Goal: Task Accomplishment & Management: Complete application form

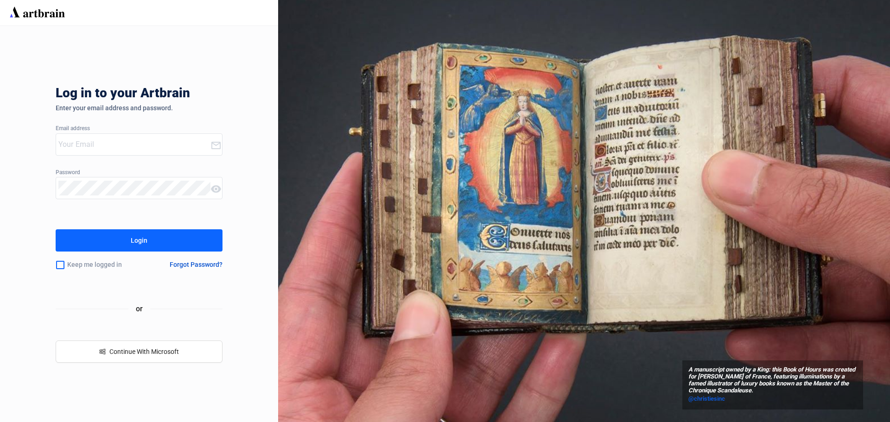
type input "[EMAIL_ADDRESS][DOMAIN_NAME]"
click at [141, 238] on div "Login" at bounding box center [139, 240] width 17 height 15
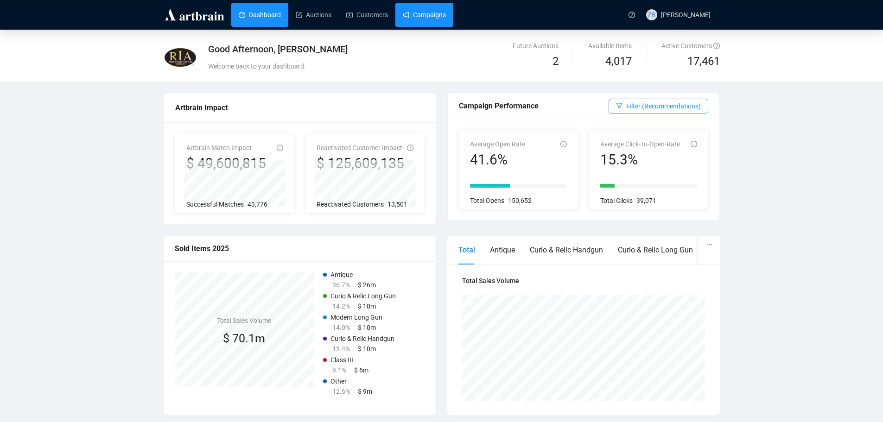
click at [421, 11] on link "Campaigns" at bounding box center [424, 15] width 43 height 24
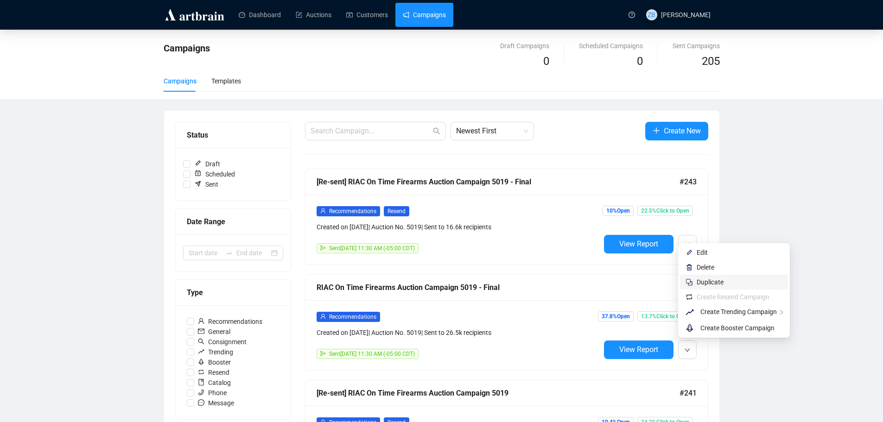
click at [705, 283] on span "Duplicate" at bounding box center [710, 282] width 27 height 7
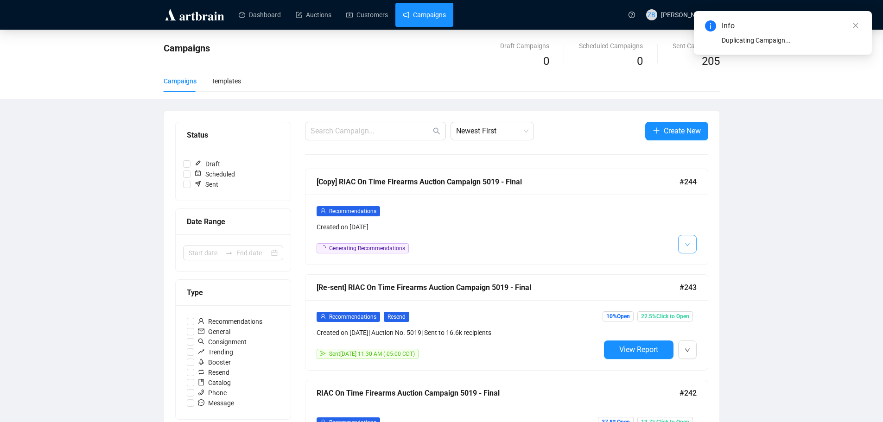
click at [692, 241] on button "button" at bounding box center [687, 244] width 19 height 19
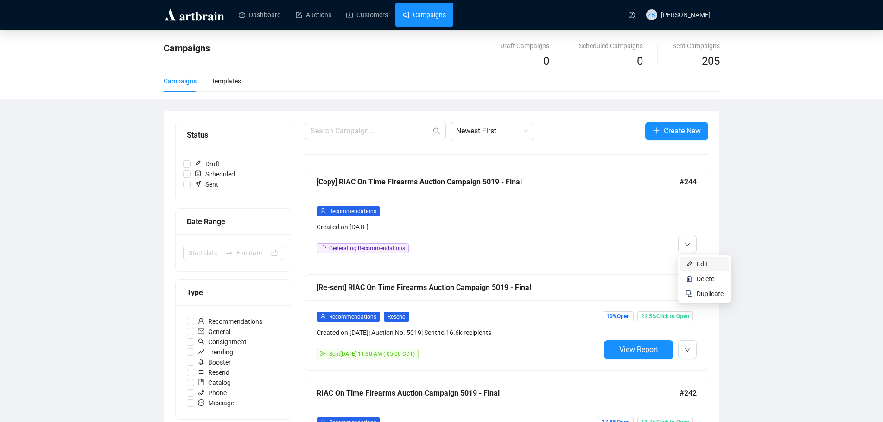
click at [693, 262] on img at bounding box center [689, 264] width 7 height 7
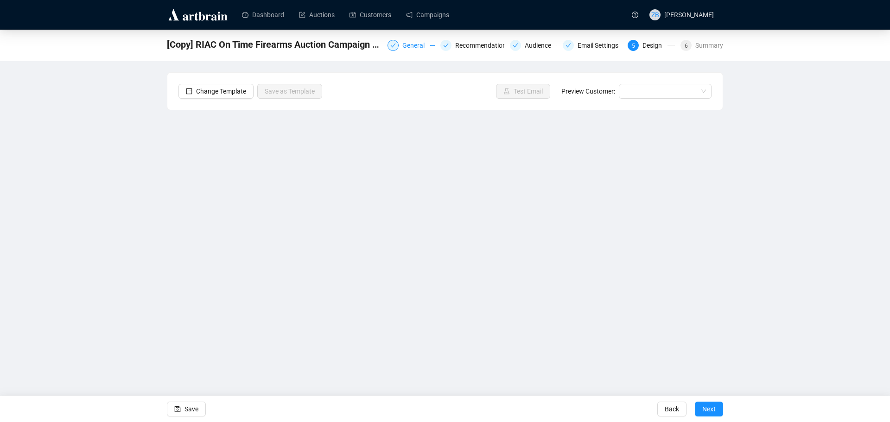
click at [412, 46] on div "General" at bounding box center [417, 45] width 28 height 11
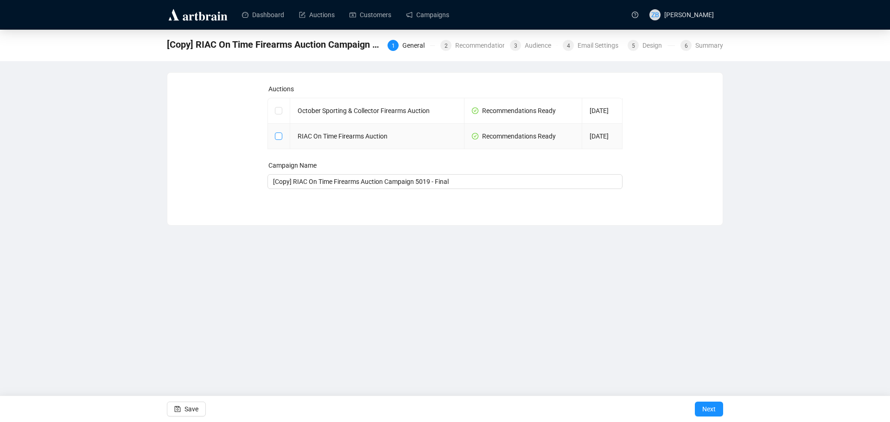
click at [276, 137] on input "checkbox" at bounding box center [278, 136] width 6 height 6
checkbox input "true"
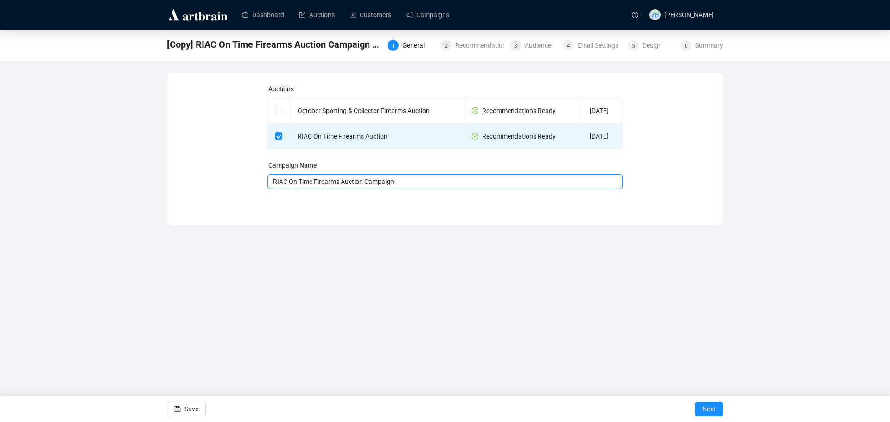
click at [420, 179] on input "RIAC On Time Firearms Auction Campaign" at bounding box center [446, 181] width 356 height 15
type input "RIAC On Time Firearms Auction Campaign - 5020"
click at [713, 408] on span "Next" at bounding box center [709, 410] width 13 height 26
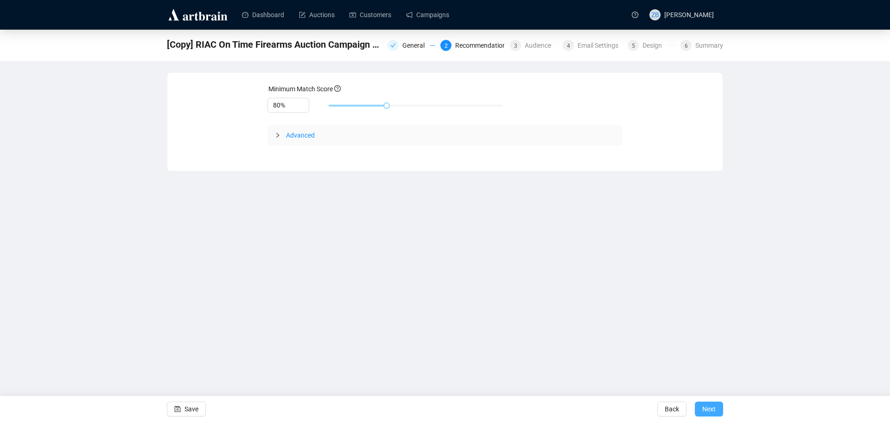
click at [715, 409] on span "Next" at bounding box center [709, 410] width 13 height 26
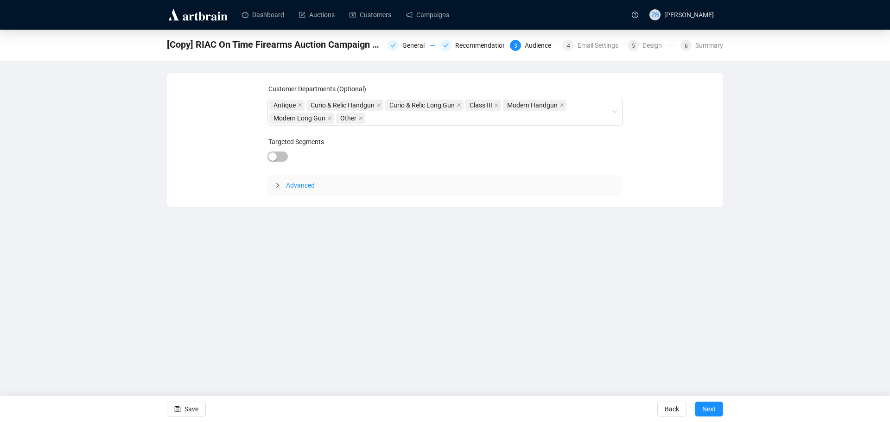
click at [715, 409] on span "Next" at bounding box center [709, 410] width 13 height 26
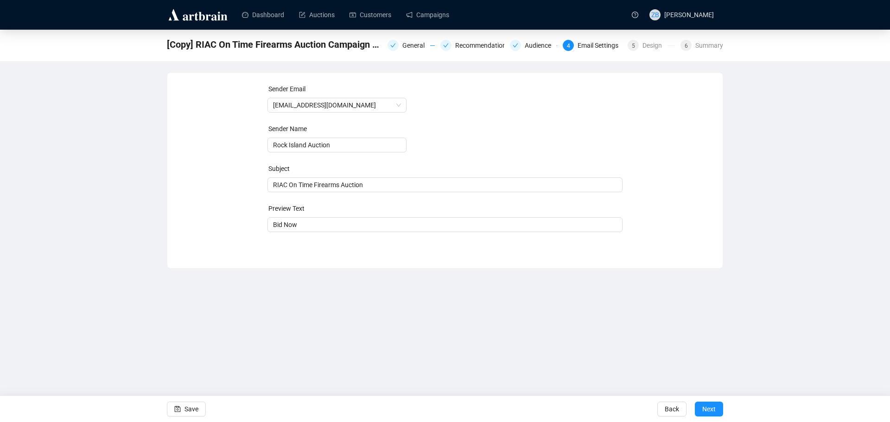
click at [715, 409] on span "Next" at bounding box center [709, 410] width 13 height 26
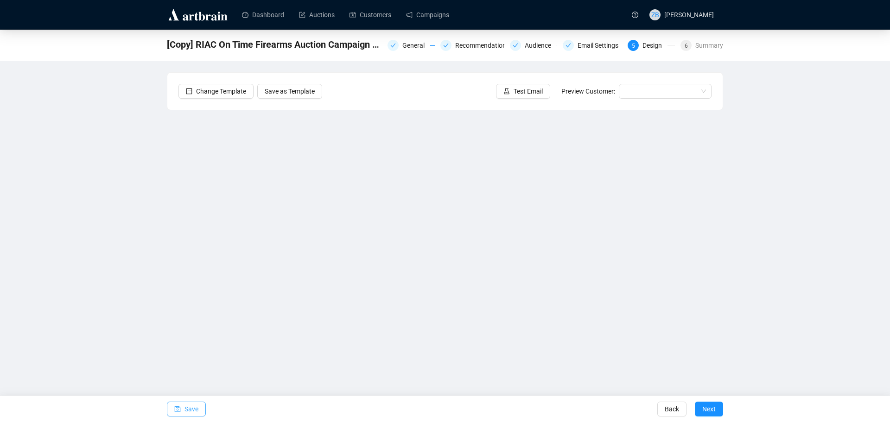
click at [192, 413] on span "Save" at bounding box center [192, 410] width 14 height 26
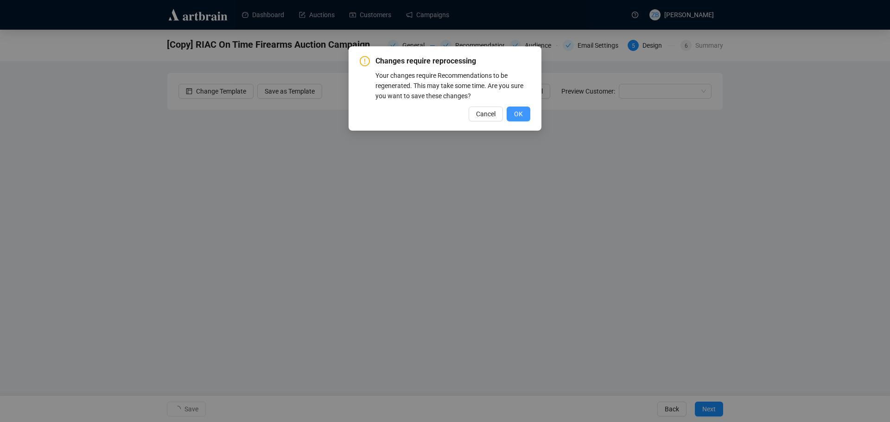
click at [514, 114] on button "OK" at bounding box center [519, 114] width 24 height 15
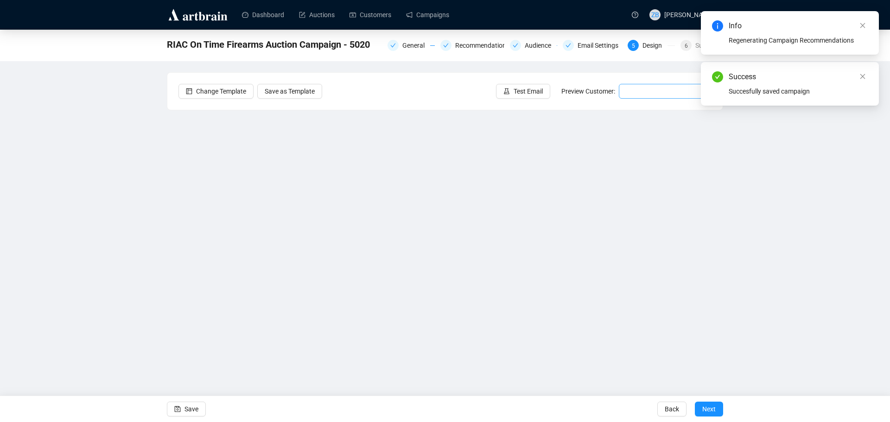
click at [637, 90] on input "search" at bounding box center [661, 91] width 73 height 14
click at [643, 109] on div "[PERSON_NAME] | Example" at bounding box center [666, 110] width 78 height 10
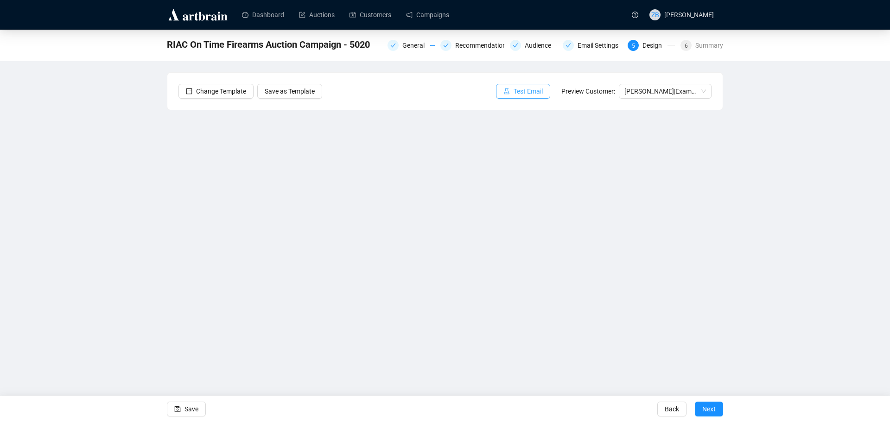
click at [522, 90] on span "Test Email" at bounding box center [528, 91] width 29 height 10
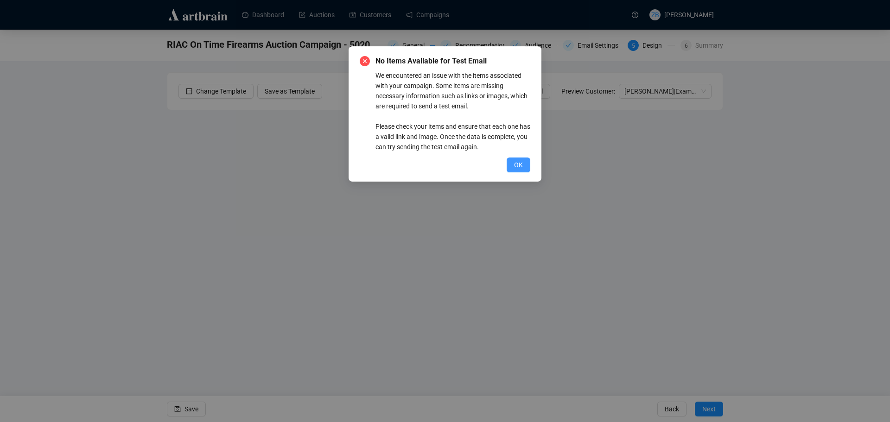
click at [522, 163] on span "OK" at bounding box center [518, 165] width 9 height 10
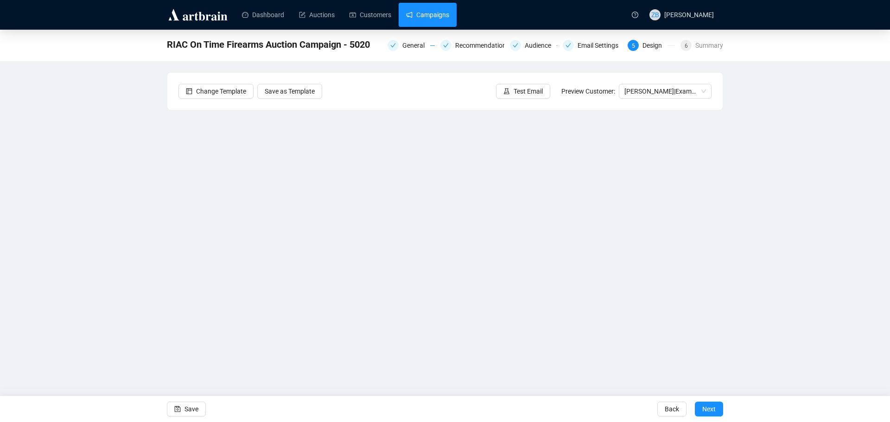
click at [420, 18] on link "Campaigns" at bounding box center [427, 15] width 43 height 24
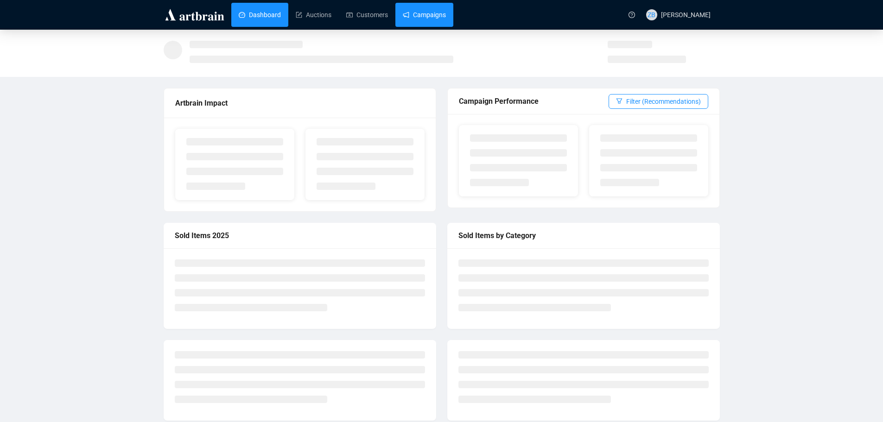
click at [419, 13] on link "Campaigns" at bounding box center [424, 15] width 43 height 24
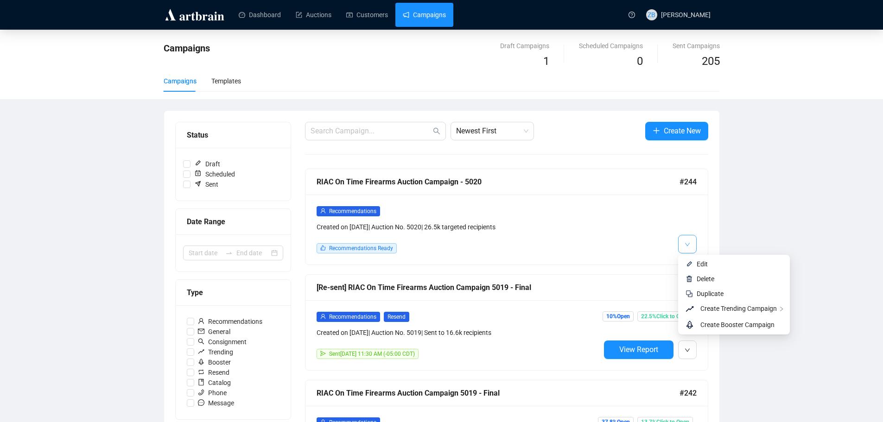
click at [687, 243] on icon "down" at bounding box center [688, 245] width 6 height 6
click at [685, 242] on icon "down" at bounding box center [688, 245] width 6 height 6
click at [705, 267] on span "Edit" at bounding box center [702, 264] width 11 height 7
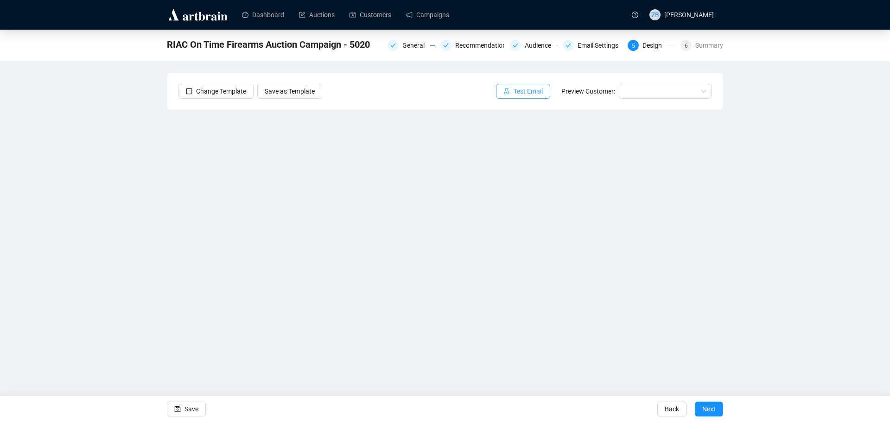
click at [526, 96] on span "Test Email" at bounding box center [528, 91] width 29 height 10
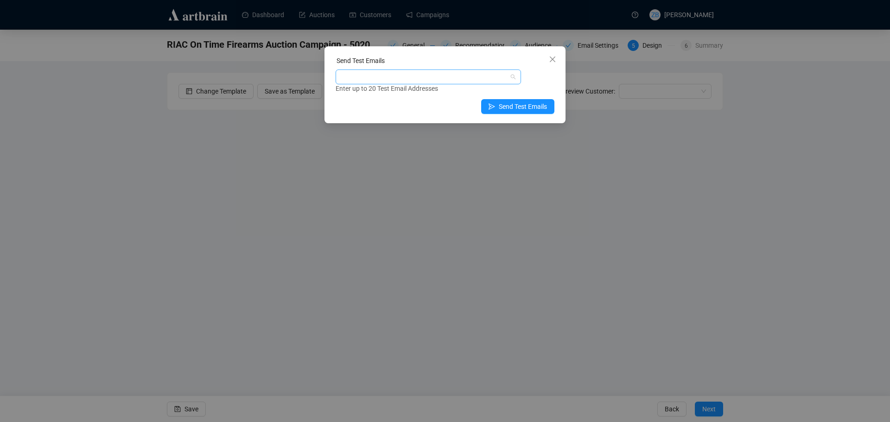
click at [424, 78] on div at bounding box center [424, 76] width 172 height 13
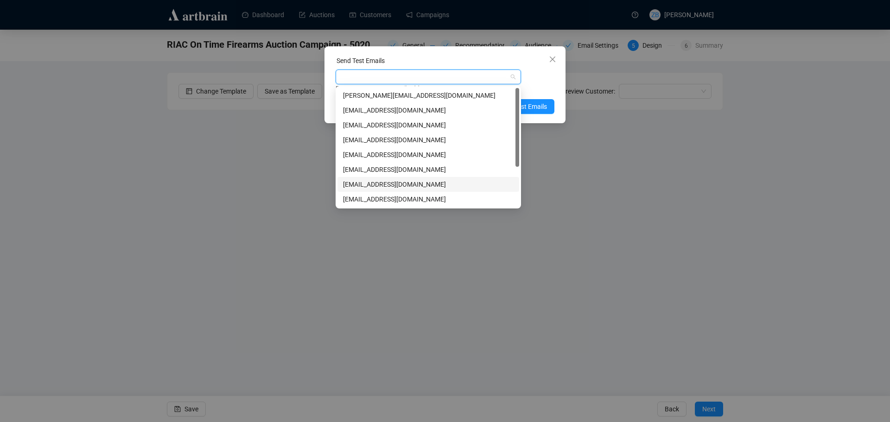
click at [374, 183] on div "[EMAIL_ADDRESS][DOMAIN_NAME]" at bounding box center [428, 184] width 171 height 10
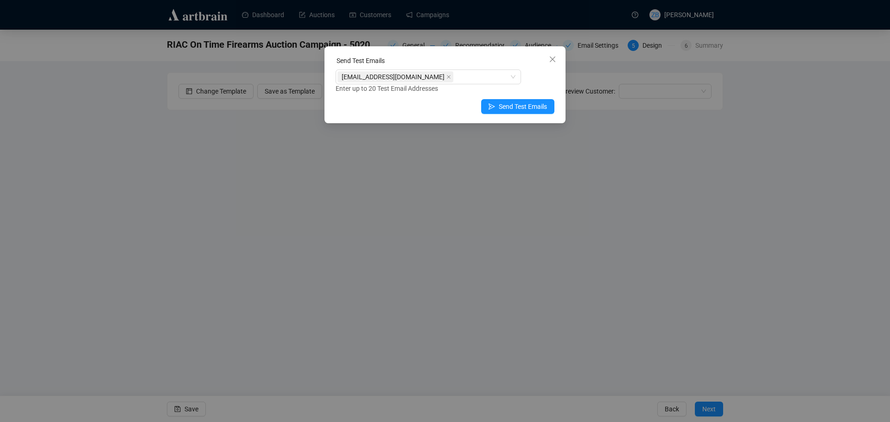
click at [532, 78] on div "zbenjamin@rockislandauction.com Enter up to 20 Test Email Addresses" at bounding box center [445, 82] width 219 height 24
click at [529, 104] on span "Send Test Emails" at bounding box center [523, 107] width 48 height 10
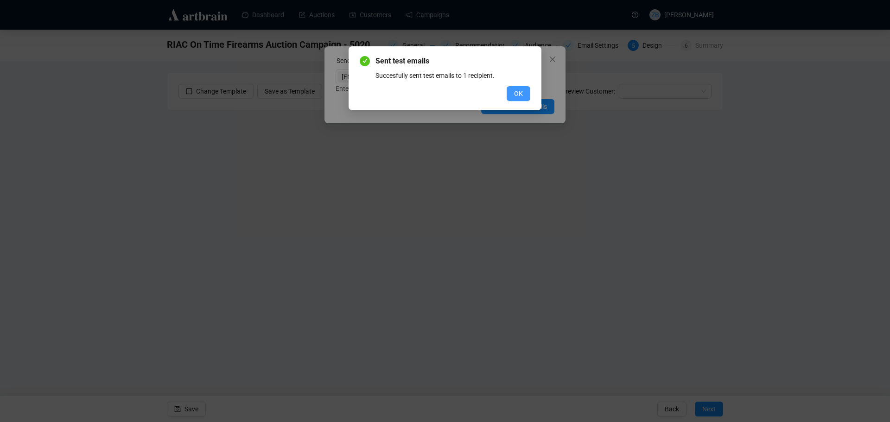
click at [513, 94] on button "OK" at bounding box center [519, 93] width 24 height 15
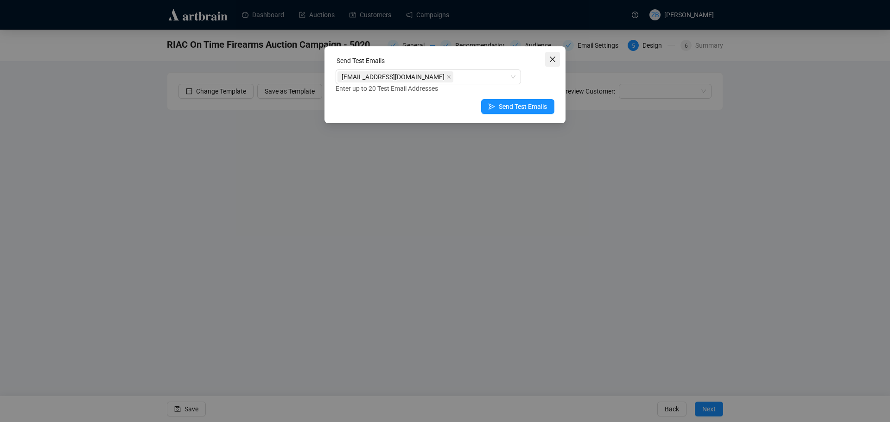
click at [552, 59] on icon "close" at bounding box center [553, 60] width 6 height 6
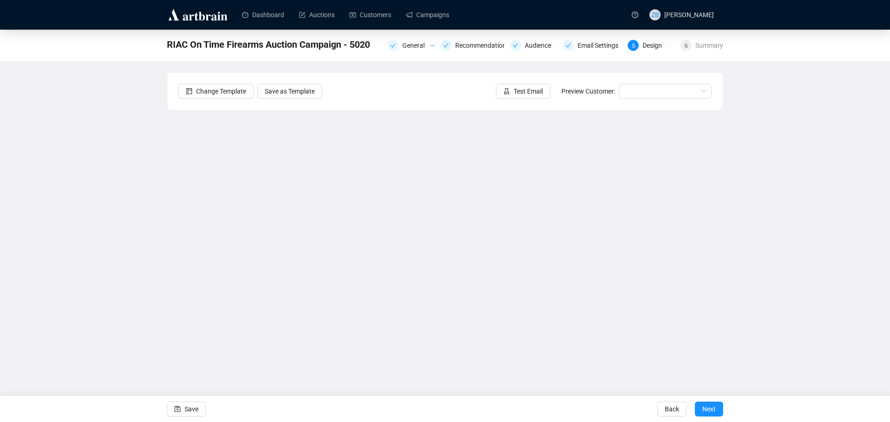
click at [713, 410] on span "Next" at bounding box center [709, 410] width 13 height 26
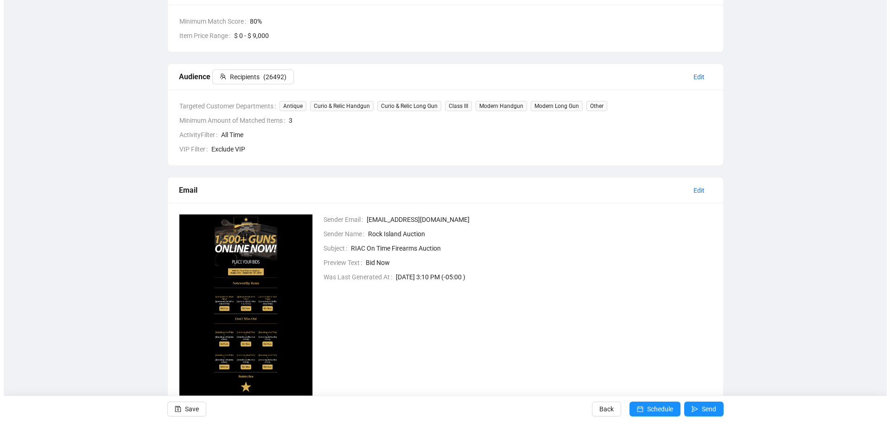
scroll to position [186, 0]
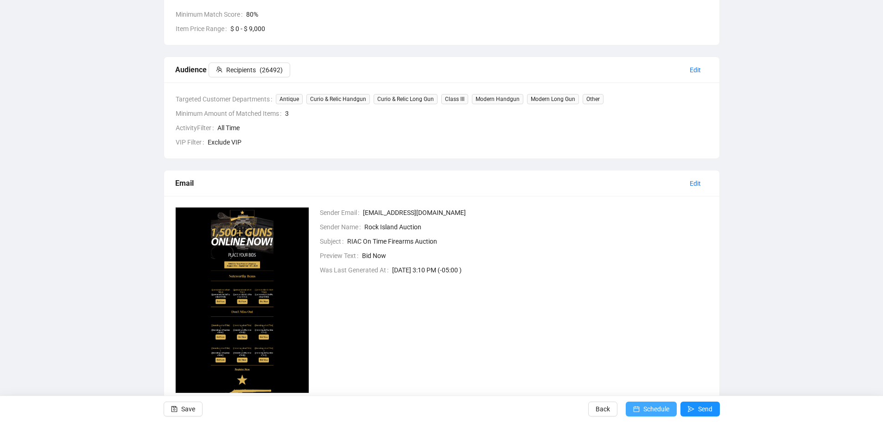
click at [657, 410] on span "Schedule" at bounding box center [657, 410] width 26 height 26
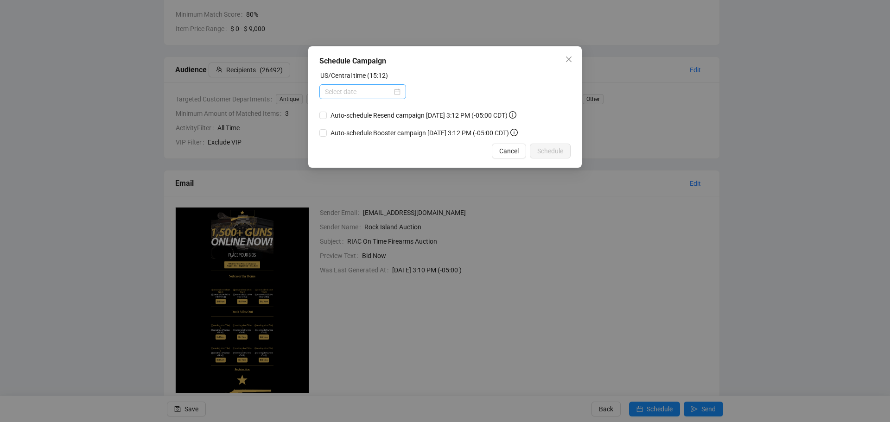
click at [397, 92] on div at bounding box center [363, 92] width 76 height 10
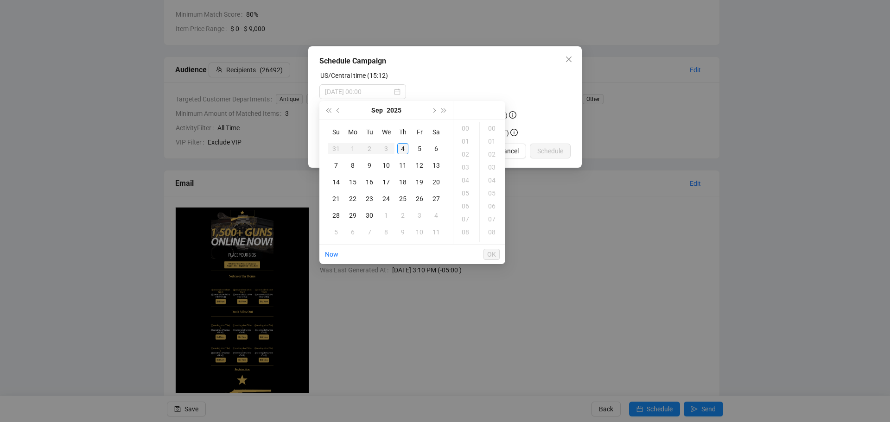
click at [403, 147] on div "4" at bounding box center [402, 148] width 11 height 11
click at [466, 220] on div "15" at bounding box center [466, 221] width 22 height 13
click at [465, 239] on div "20" at bounding box center [466, 239] width 22 height 13
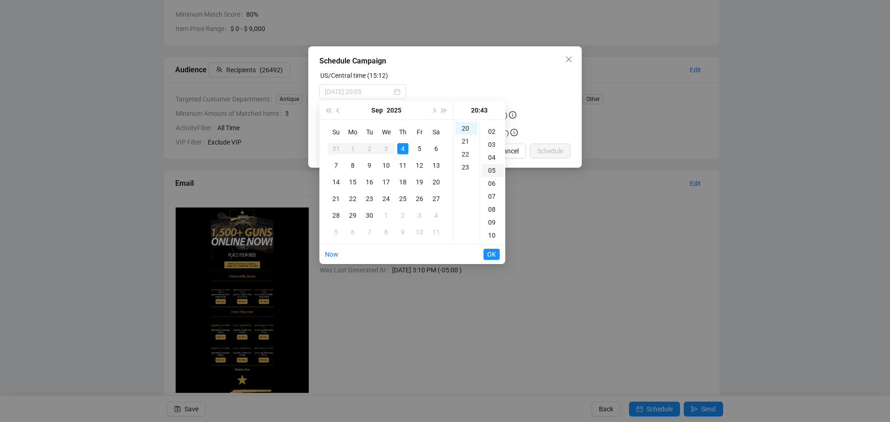
scroll to position [0, 0]
click at [492, 128] on div "00" at bounding box center [493, 128] width 22 height 13
type input "2025-09-04 20:00"
click at [493, 251] on span "OK" at bounding box center [491, 255] width 9 height 18
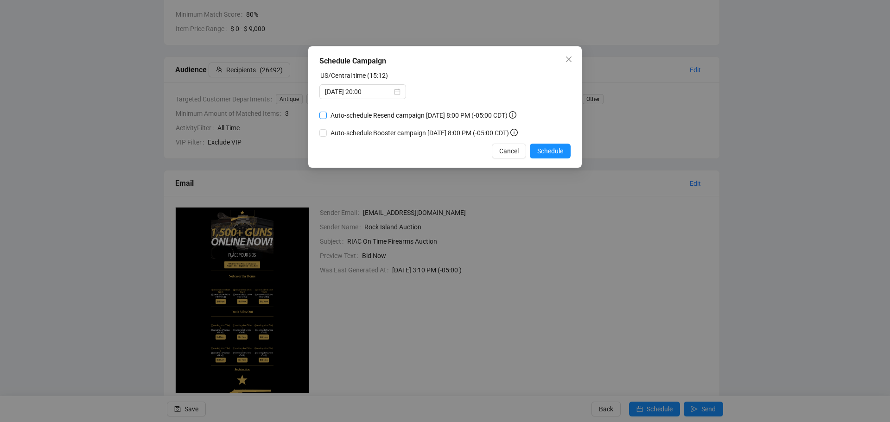
click at [325, 112] on input "Auto-schedule Resend campaign September 6, 2025 8:00 PM (-05:00 CDT)" at bounding box center [323, 115] width 7 height 7
checkbox input "true"
click at [364, 90] on input "2025-09-04 20:00" at bounding box center [358, 92] width 67 height 10
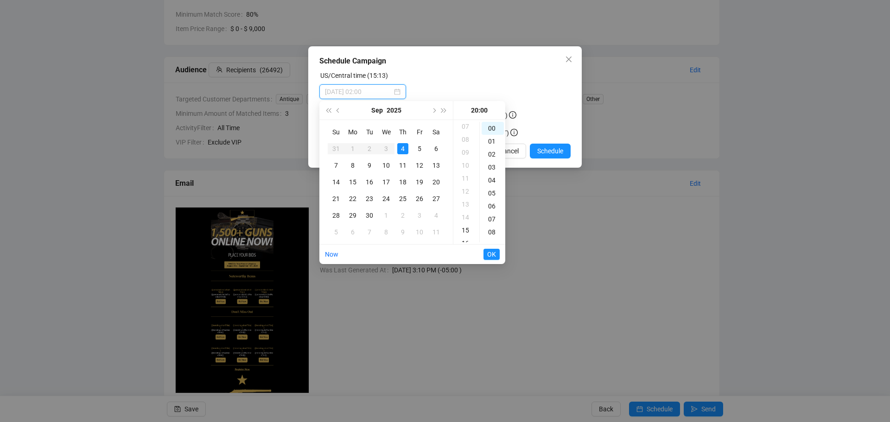
scroll to position [139, 0]
click at [466, 183] on div "15" at bounding box center [466, 184] width 22 height 13
click at [493, 199] on div "45" at bounding box center [493, 202] width 22 height 13
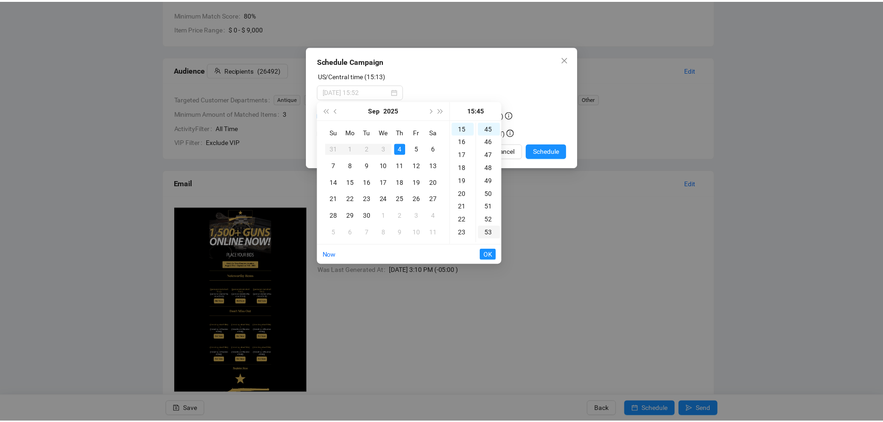
scroll to position [584, 0]
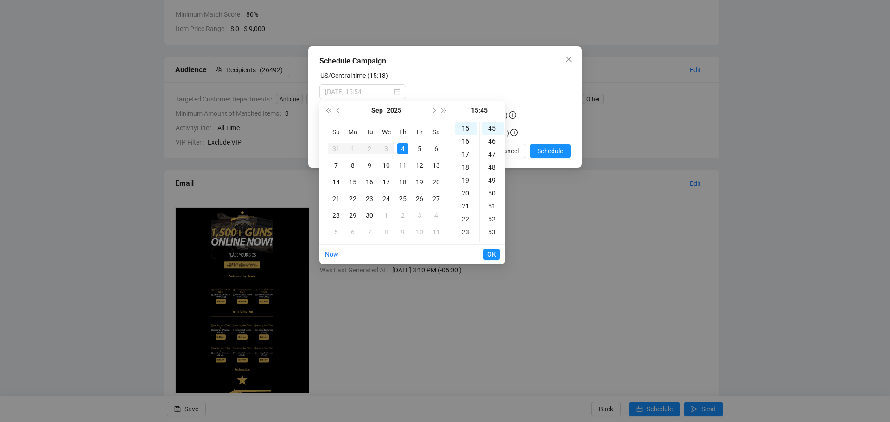
type input "2025-09-04 15:45"
click at [493, 254] on span "OK" at bounding box center [491, 255] width 9 height 18
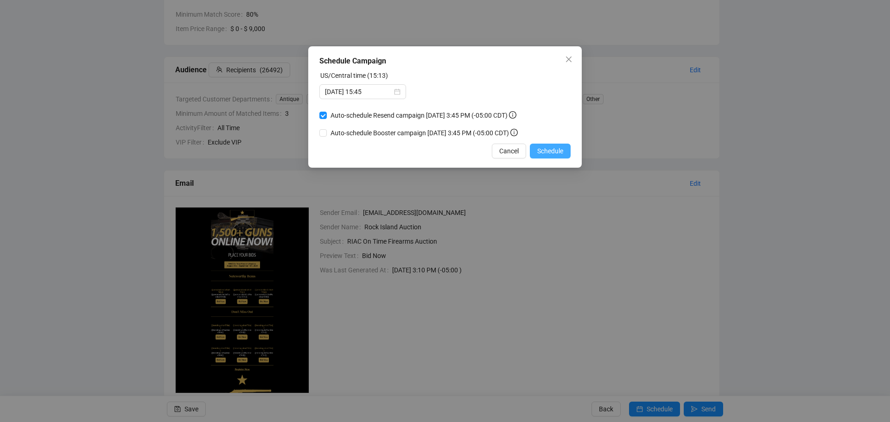
click at [546, 152] on span "Schedule" at bounding box center [551, 151] width 26 height 10
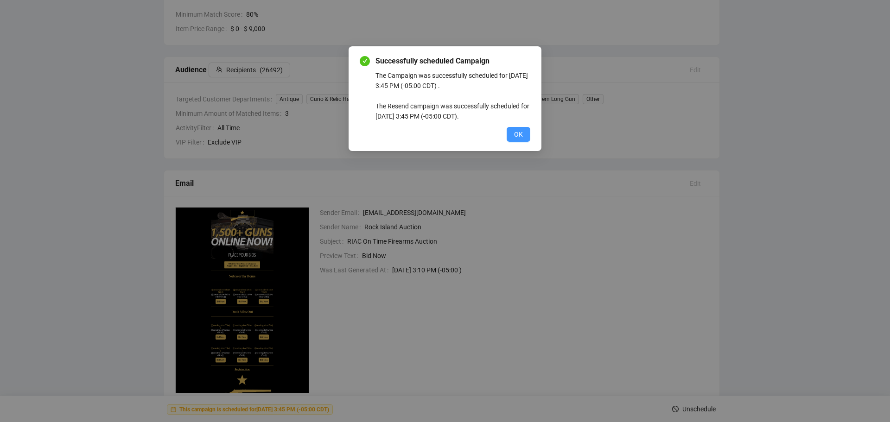
click at [521, 135] on span "OK" at bounding box center [518, 134] width 9 height 10
